Goal: Task Accomplishment & Management: Manage account settings

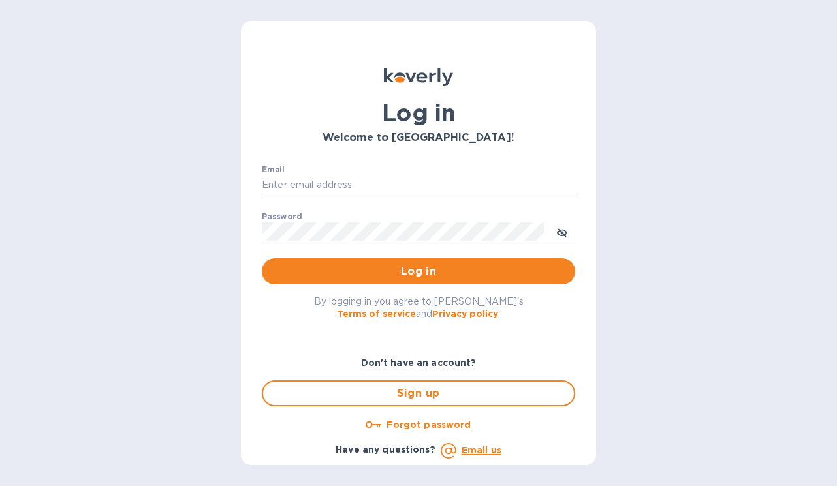
click at [371, 177] on input "Email" at bounding box center [418, 186] width 313 height 20
type input "lexie@funkdefunk.com"
click at [262, 258] on button "Log in" at bounding box center [418, 271] width 313 height 26
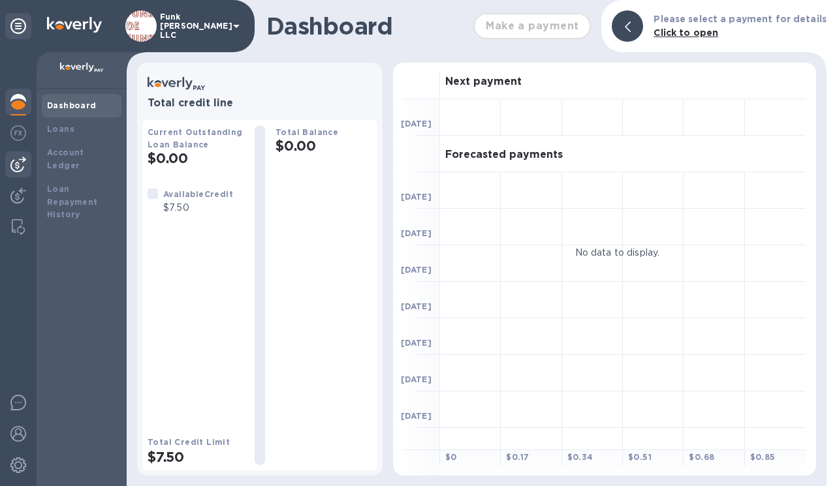
click at [21, 168] on img at bounding box center [18, 165] width 16 height 16
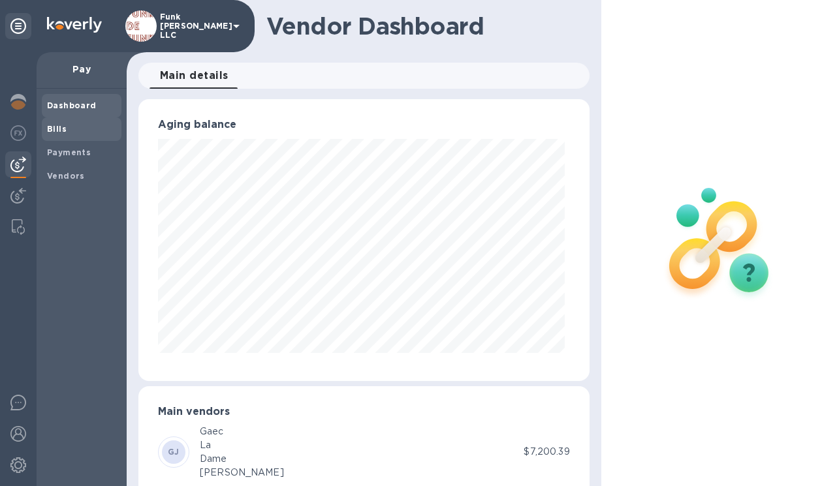
click at [82, 130] on span "Bills" at bounding box center [81, 129] width 69 height 13
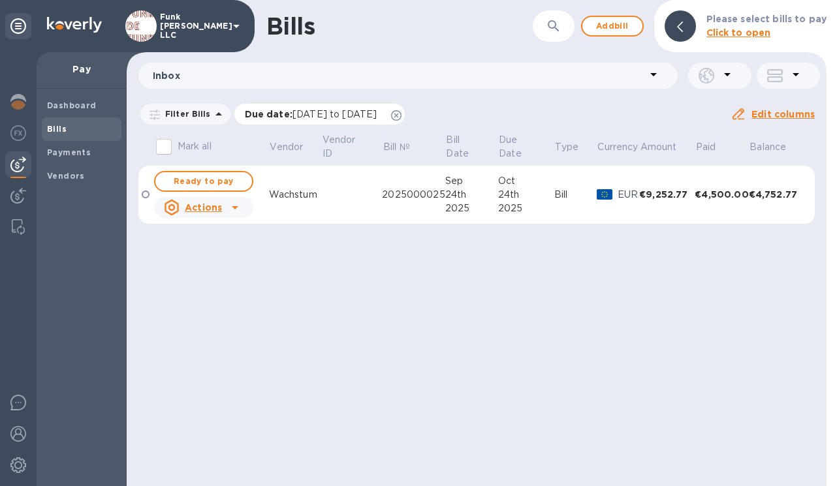
click at [401, 114] on icon at bounding box center [396, 115] width 10 height 10
